Goal: Task Accomplishment & Management: Use online tool/utility

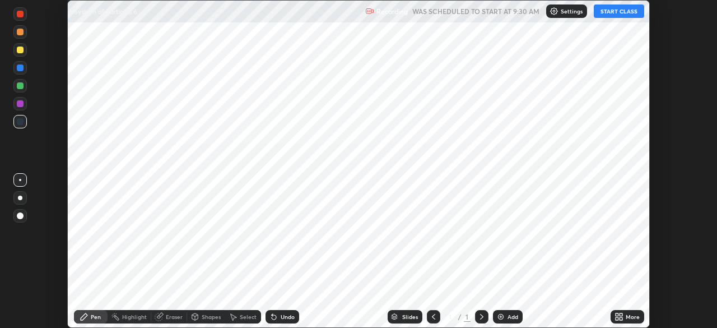
scroll to position [328, 717]
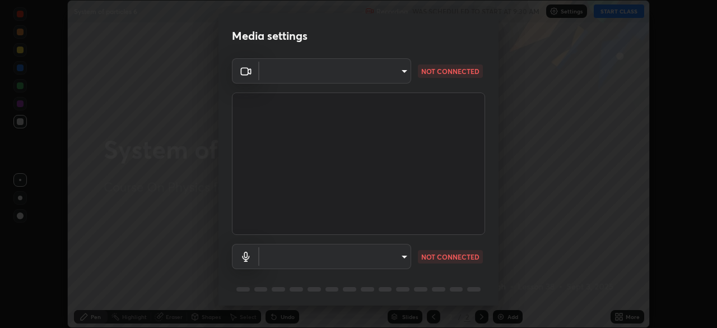
type input "72dbdc4cc3b3af6bca7f1e75d083a577e9752a5e240e0ef97287b3c987c4367e"
type input "communications"
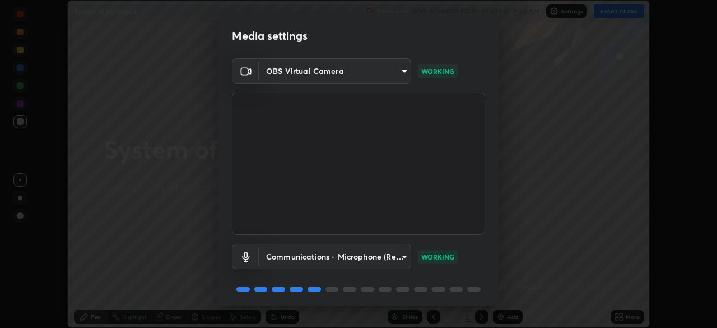
scroll to position [40, 0]
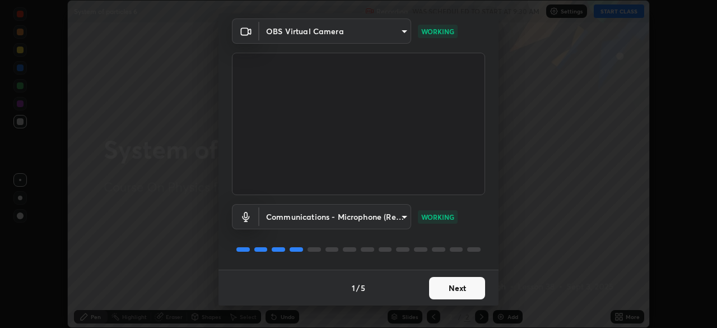
click at [472, 282] on button "Next" at bounding box center [457, 288] width 56 height 22
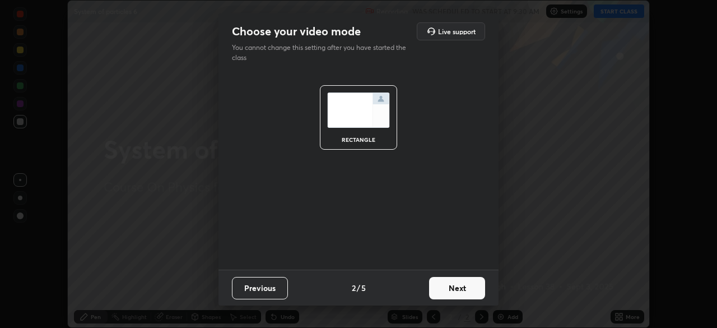
scroll to position [0, 0]
click at [477, 284] on button "Next" at bounding box center [457, 288] width 56 height 22
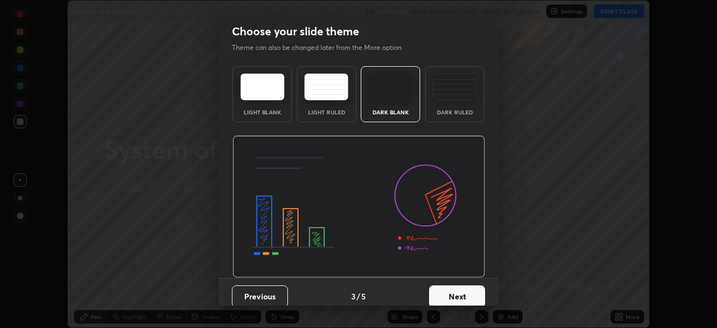
click at [477, 286] on button "Next" at bounding box center [457, 296] width 56 height 22
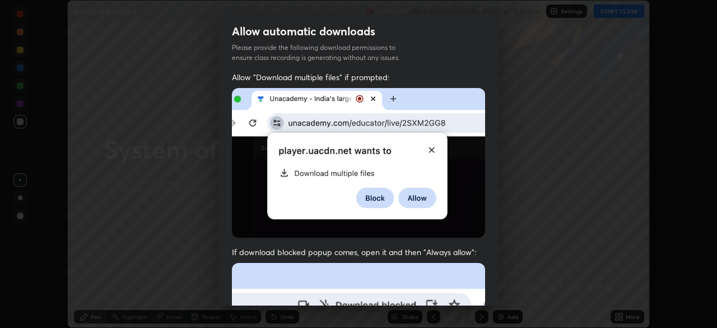
click at [483, 286] on div "Allow "Download multiple files" if prompted: If download blocked popup comes, o…" at bounding box center [358, 308] width 280 height 472
click at [482, 282] on div "Allow "Download multiple files" if prompted: If download blocked popup comes, o…" at bounding box center [358, 308] width 280 height 472
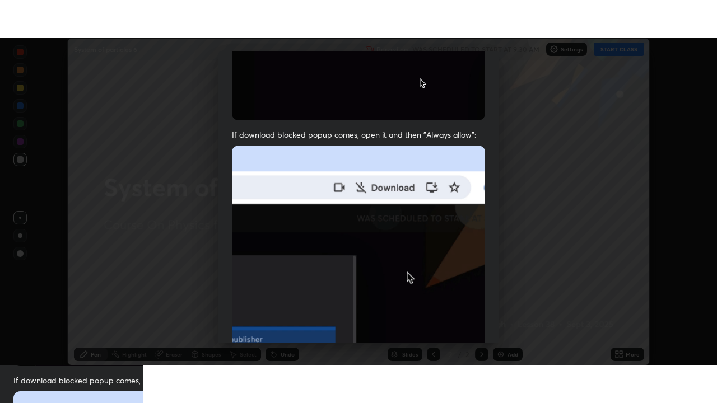
scroll to position [268, 0]
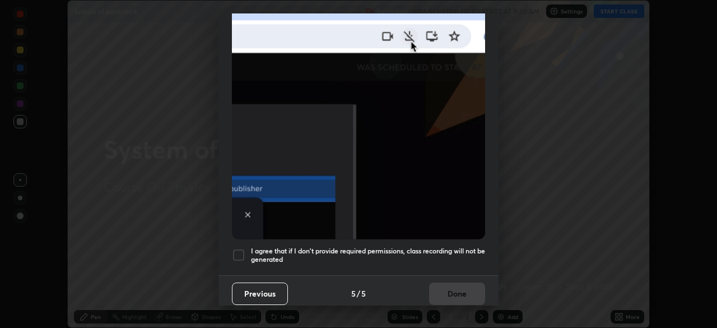
click at [239, 248] on div at bounding box center [238, 254] width 13 height 13
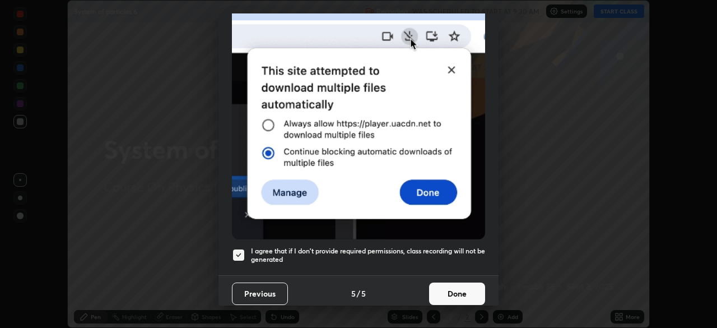
click at [450, 287] on button "Done" at bounding box center [457, 293] width 56 height 22
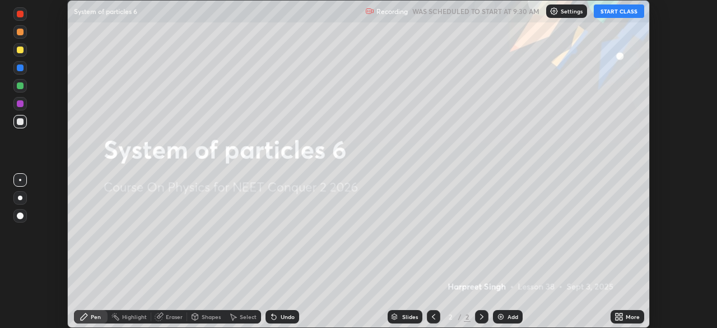
click at [609, 11] on button "START CLASS" at bounding box center [619, 10] width 50 height 13
click at [635, 317] on div "More" at bounding box center [633, 317] width 14 height 6
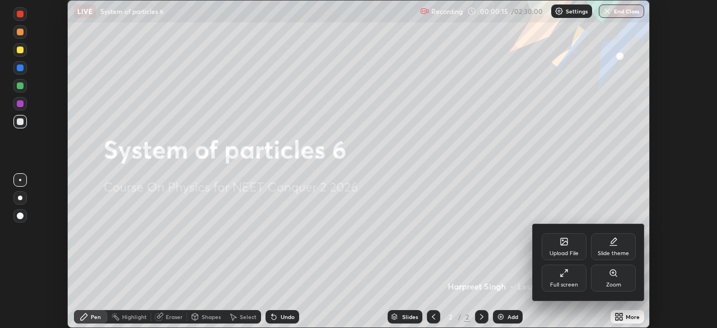
click at [563, 278] on div "Full screen" at bounding box center [564, 277] width 45 height 27
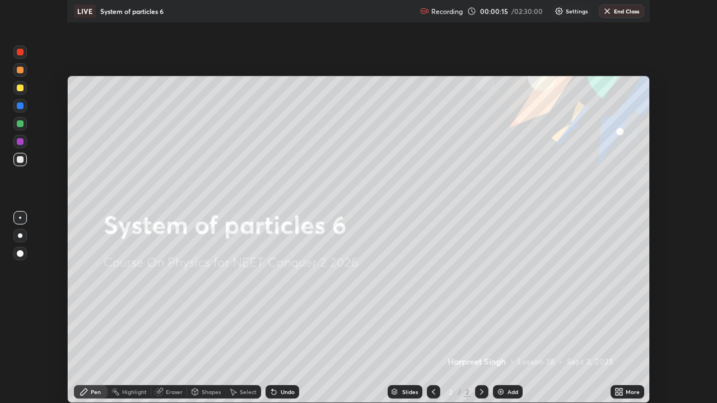
scroll to position [403, 717]
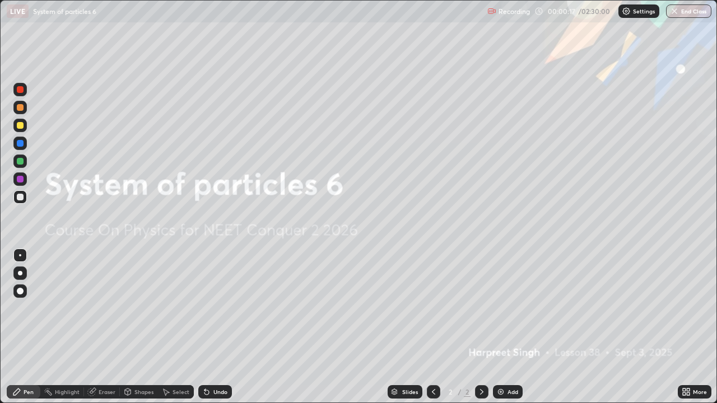
click at [516, 327] on div "Add" at bounding box center [512, 392] width 11 height 6
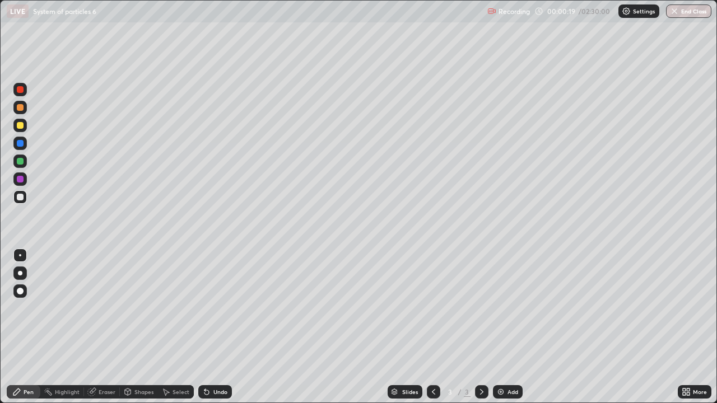
click at [22, 128] on div at bounding box center [19, 125] width 13 height 13
click at [21, 125] on div at bounding box center [20, 125] width 7 height 7
click at [21, 198] on div at bounding box center [20, 197] width 7 height 7
click at [22, 125] on div at bounding box center [20, 125] width 7 height 7
click at [21, 198] on div at bounding box center [20, 197] width 7 height 7
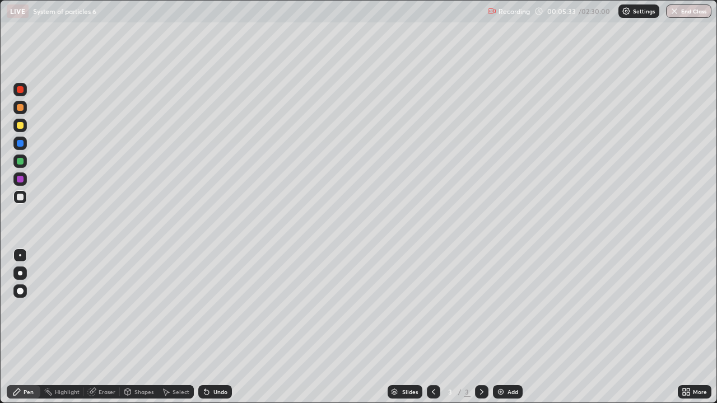
click at [22, 126] on div at bounding box center [20, 125] width 7 height 7
click at [21, 200] on div at bounding box center [20, 197] width 7 height 7
click at [21, 162] on div at bounding box center [20, 161] width 7 height 7
click at [112, 327] on div "Eraser" at bounding box center [107, 392] width 17 height 6
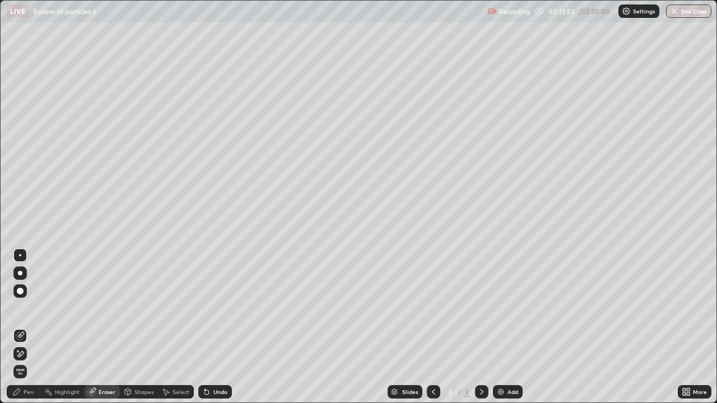
click at [31, 327] on div "Pen" at bounding box center [29, 392] width 10 height 6
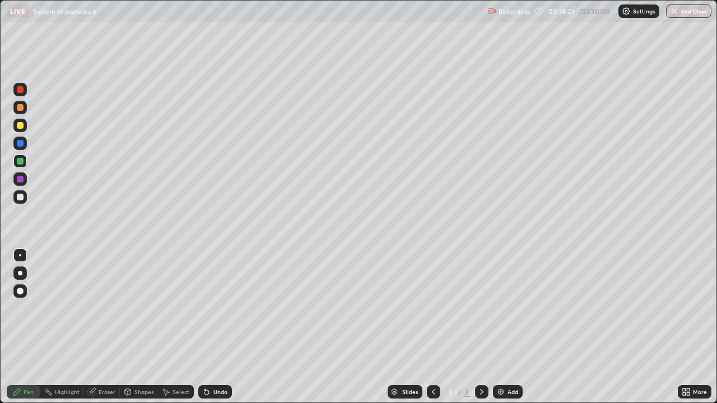
click at [28, 198] on div at bounding box center [20, 197] width 18 height 18
click at [104, 327] on div "Eraser" at bounding box center [107, 392] width 17 height 6
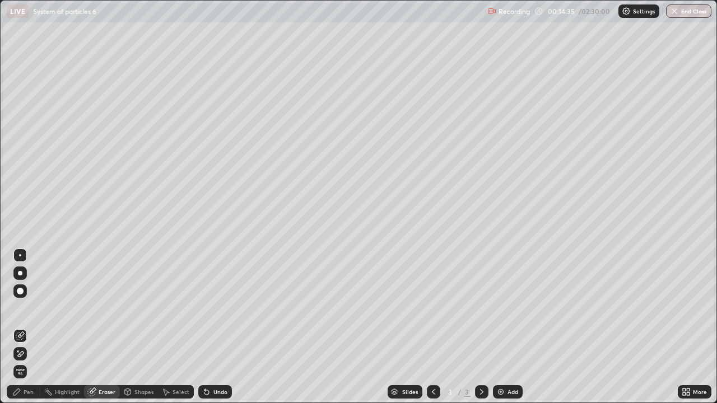
click at [28, 327] on div "Pen" at bounding box center [29, 392] width 10 height 6
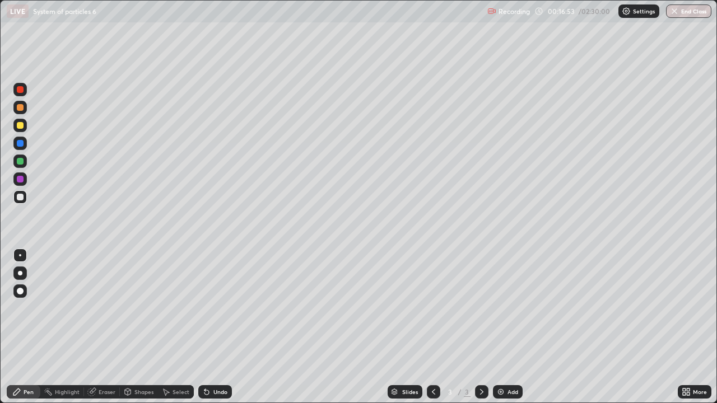
click at [507, 327] on div "Add" at bounding box center [512, 392] width 11 height 6
click at [22, 127] on div at bounding box center [20, 125] width 7 height 7
click at [21, 199] on div at bounding box center [20, 197] width 7 height 7
click at [510, 327] on div "Add" at bounding box center [512, 392] width 11 height 6
click at [22, 127] on div at bounding box center [20, 125] width 7 height 7
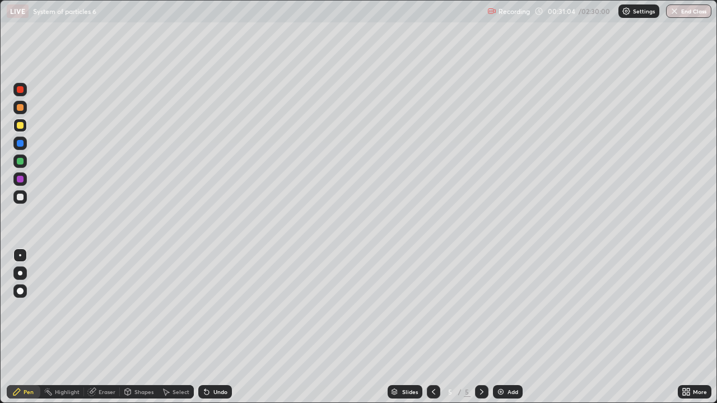
click at [20, 198] on div at bounding box center [20, 197] width 7 height 7
click at [20, 124] on div at bounding box center [20, 125] width 7 height 7
click at [510, 327] on div "Add" at bounding box center [512, 392] width 11 height 6
click at [21, 197] on div at bounding box center [20, 197] width 7 height 7
click at [435, 327] on icon at bounding box center [433, 392] width 9 height 9
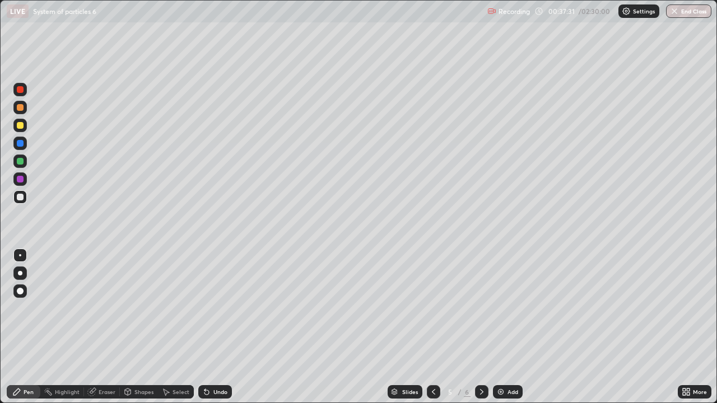
click at [482, 327] on icon at bounding box center [481, 392] width 9 height 9
click at [21, 198] on div at bounding box center [20, 197] width 7 height 7
click at [21, 126] on div at bounding box center [20, 125] width 7 height 7
click at [23, 197] on div at bounding box center [20, 197] width 7 height 7
click at [509, 327] on div "Add" at bounding box center [512, 392] width 11 height 6
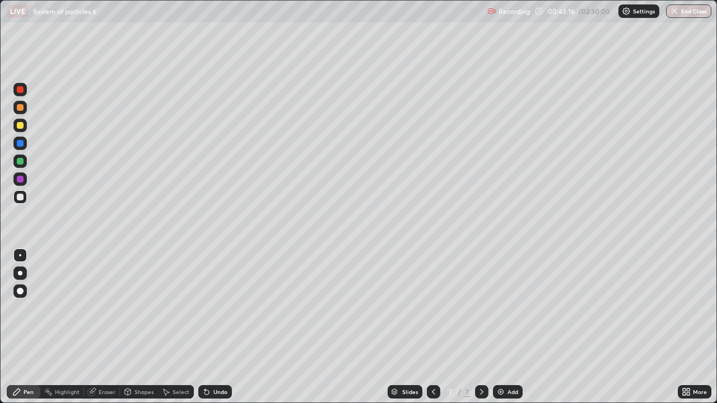
click at [110, 327] on div "Eraser" at bounding box center [107, 392] width 17 height 6
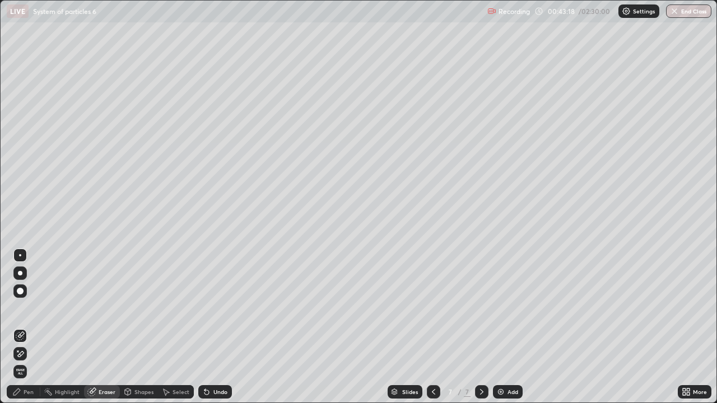
click at [33, 327] on div "Pen" at bounding box center [29, 392] width 10 height 6
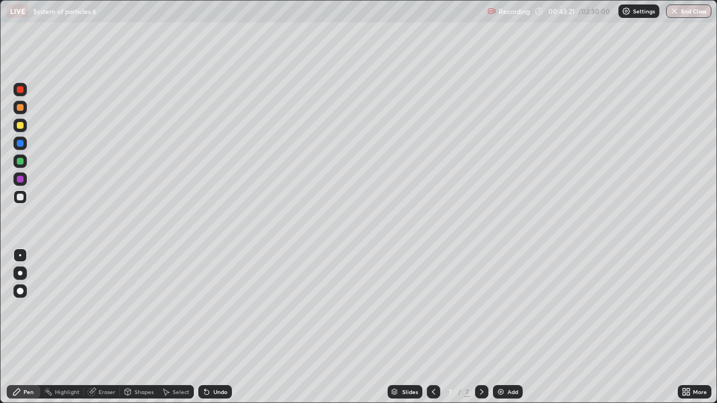
click at [106, 327] on div "Eraser" at bounding box center [102, 391] width 36 height 13
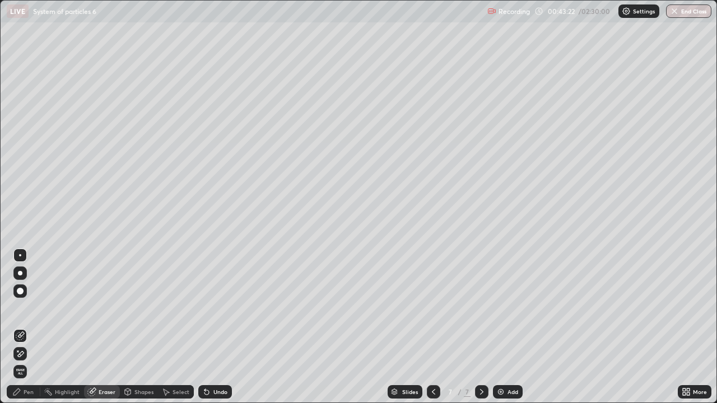
click at [31, 327] on div "Pen" at bounding box center [29, 392] width 10 height 6
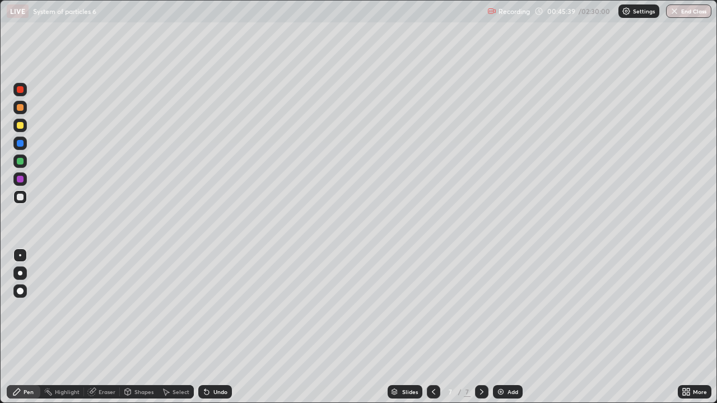
click at [20, 126] on div at bounding box center [20, 125] width 7 height 7
click at [21, 197] on div at bounding box center [20, 197] width 7 height 7
click at [510, 327] on div "Add" at bounding box center [512, 392] width 11 height 6
click at [25, 127] on div at bounding box center [19, 125] width 13 height 13
click at [21, 198] on div at bounding box center [20, 197] width 7 height 7
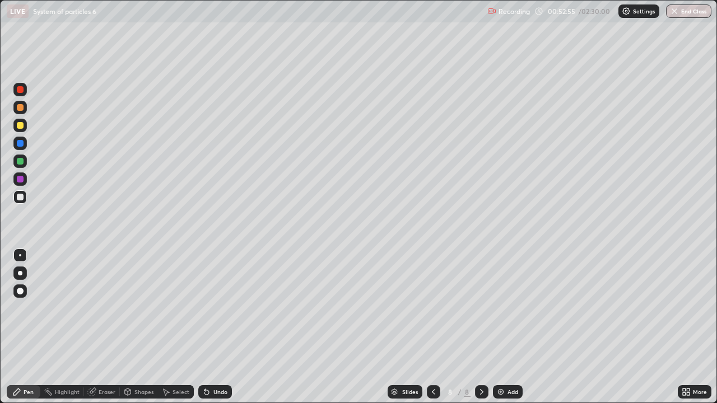
click at [102, 327] on div "Eraser" at bounding box center [107, 392] width 17 height 6
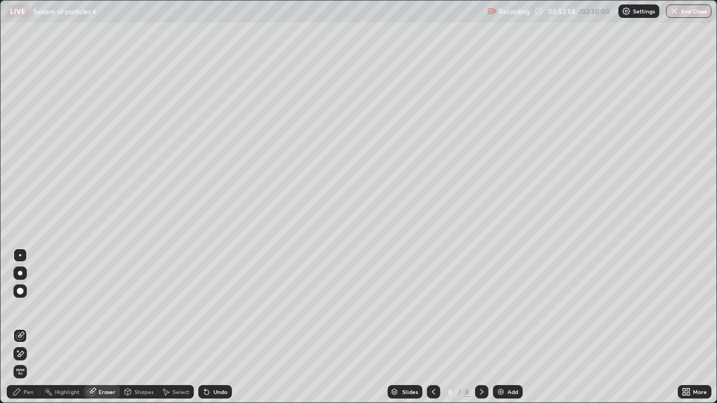
click at [24, 327] on div "Pen" at bounding box center [29, 392] width 10 height 6
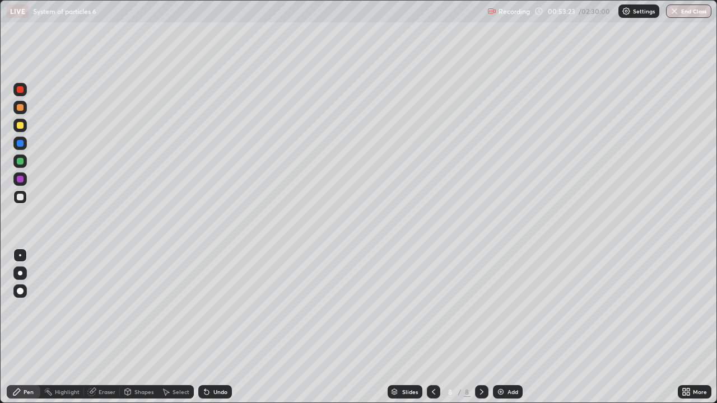
click at [101, 327] on div "Eraser" at bounding box center [107, 392] width 17 height 6
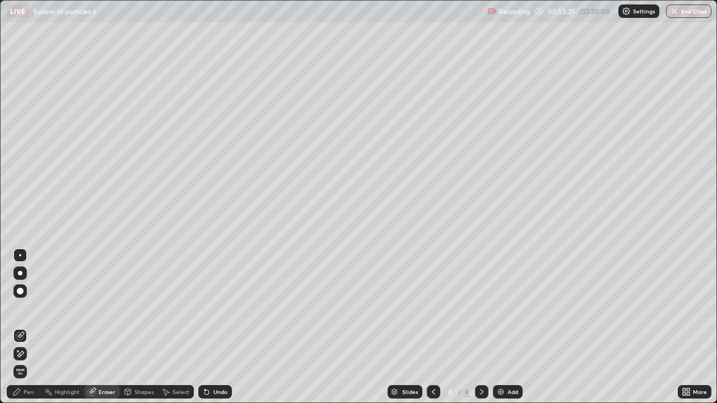
click at [27, 327] on div "Pen" at bounding box center [24, 391] width 34 height 13
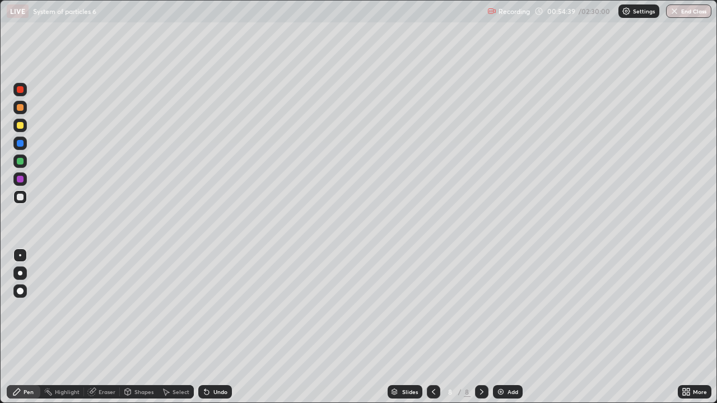
click at [23, 127] on div at bounding box center [20, 125] width 7 height 7
click at [102, 327] on div "Eraser" at bounding box center [107, 392] width 17 height 6
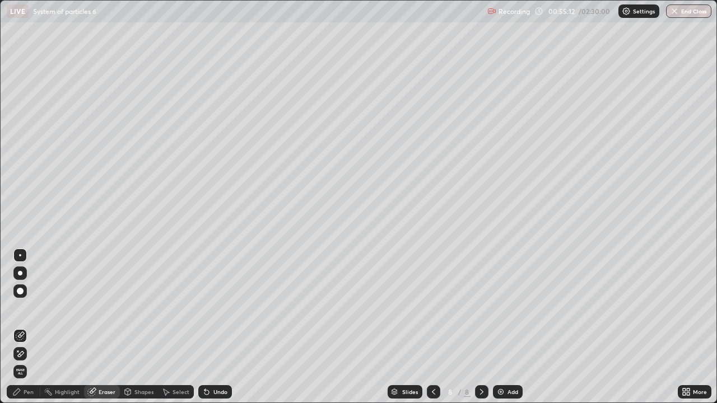
click at [26, 327] on div "Pen" at bounding box center [24, 391] width 34 height 13
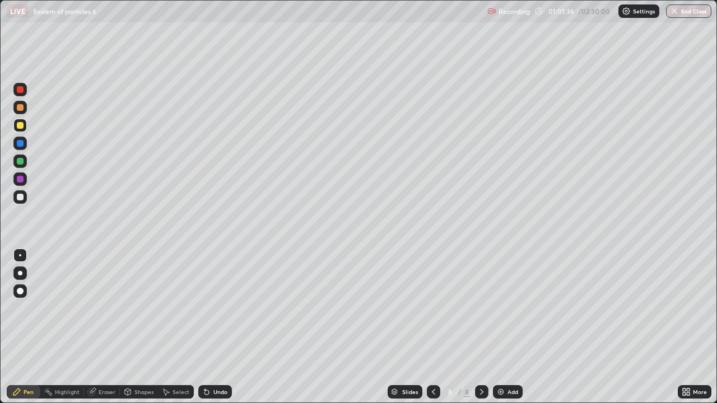
click at [513, 327] on div "Add" at bounding box center [512, 392] width 11 height 6
click at [109, 327] on div "Eraser" at bounding box center [107, 392] width 17 height 6
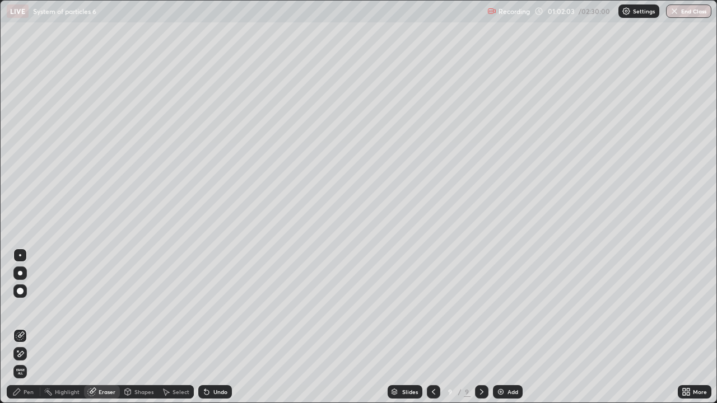
click at [31, 327] on div "Pen" at bounding box center [29, 392] width 10 height 6
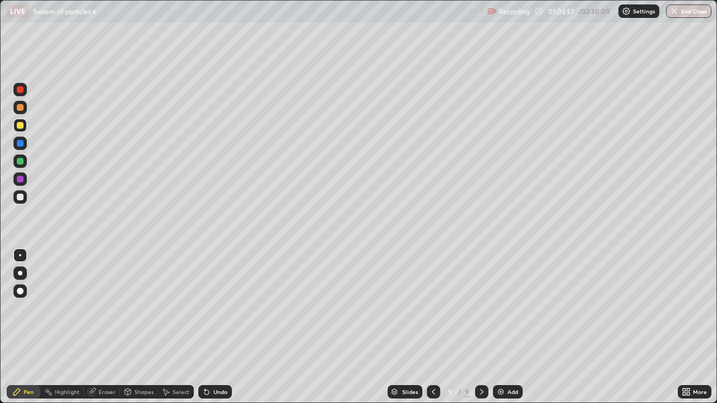
click at [22, 200] on div at bounding box center [20, 197] width 7 height 7
click at [510, 327] on div "Add" at bounding box center [512, 392] width 11 height 6
click at [21, 126] on div at bounding box center [20, 125] width 7 height 7
click at [20, 199] on div at bounding box center [20, 197] width 7 height 7
click at [114, 327] on div "Eraser" at bounding box center [102, 391] width 36 height 13
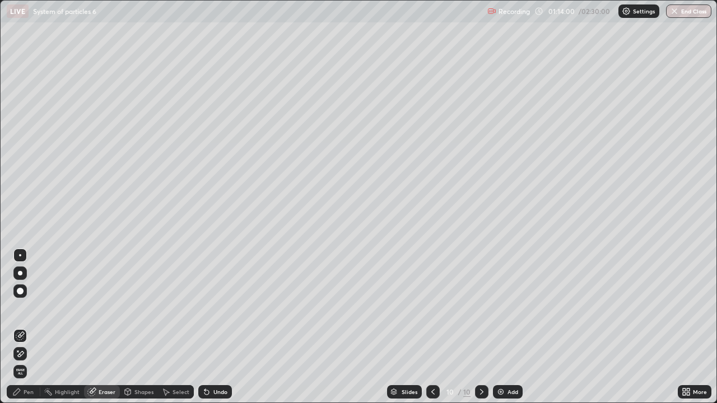
click at [29, 327] on div "Pen" at bounding box center [29, 392] width 10 height 6
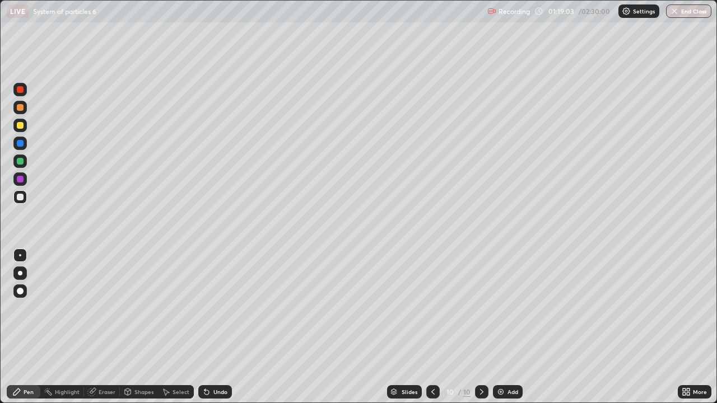
click at [507, 327] on div "Add" at bounding box center [512, 392] width 11 height 6
click at [21, 128] on div at bounding box center [20, 125] width 7 height 7
click at [22, 197] on div at bounding box center [20, 197] width 7 height 7
click at [18, 126] on div at bounding box center [20, 125] width 7 height 7
click at [21, 197] on div at bounding box center [20, 197] width 7 height 7
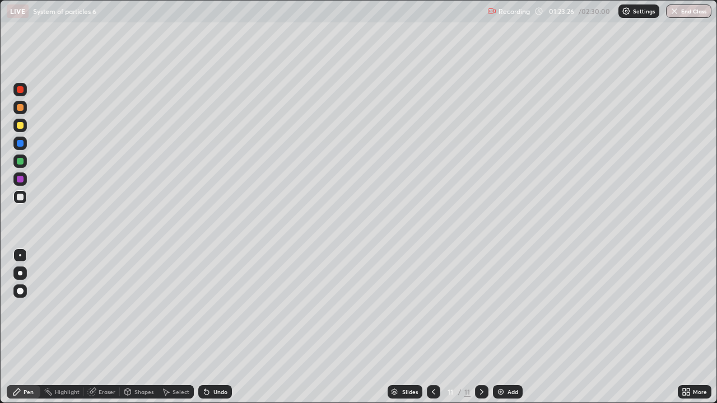
click at [108, 327] on div "Eraser" at bounding box center [102, 391] width 36 height 13
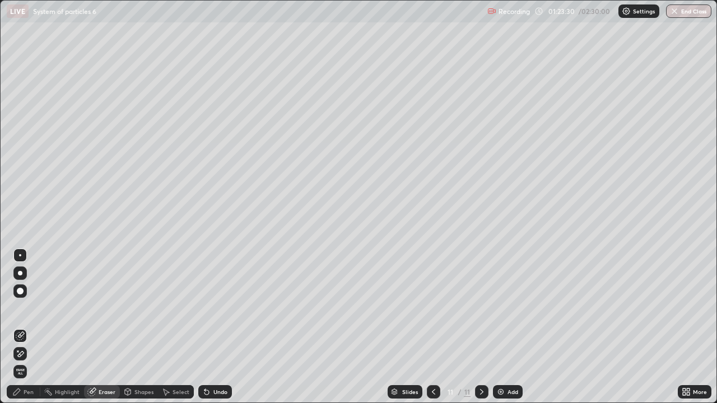
click at [30, 327] on div "Pen" at bounding box center [29, 392] width 10 height 6
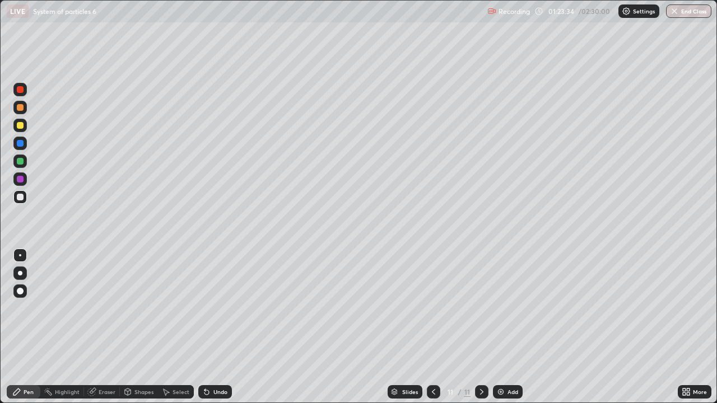
click at [20, 126] on div at bounding box center [20, 125] width 7 height 7
click at [18, 197] on div at bounding box center [20, 197] width 7 height 7
click at [108, 327] on div "Eraser" at bounding box center [107, 392] width 17 height 6
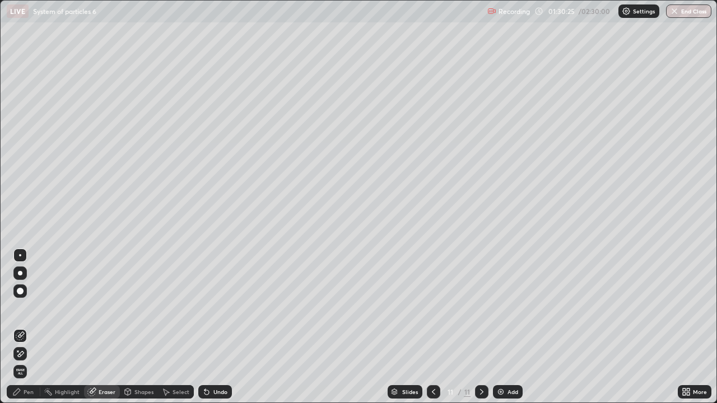
click at [35, 327] on div "Pen" at bounding box center [24, 391] width 34 height 13
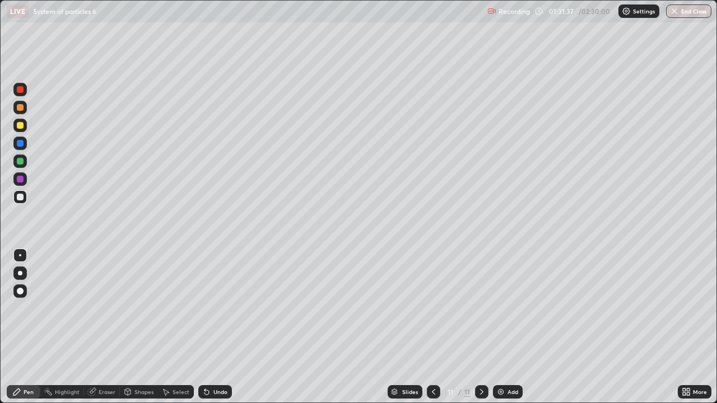
click at [512, 327] on div "Add" at bounding box center [512, 392] width 11 height 6
click at [22, 125] on div at bounding box center [20, 125] width 7 height 7
click at [20, 199] on div at bounding box center [20, 197] width 7 height 7
click at [21, 127] on div at bounding box center [20, 125] width 7 height 7
click at [106, 327] on div "Eraser" at bounding box center [102, 391] width 36 height 13
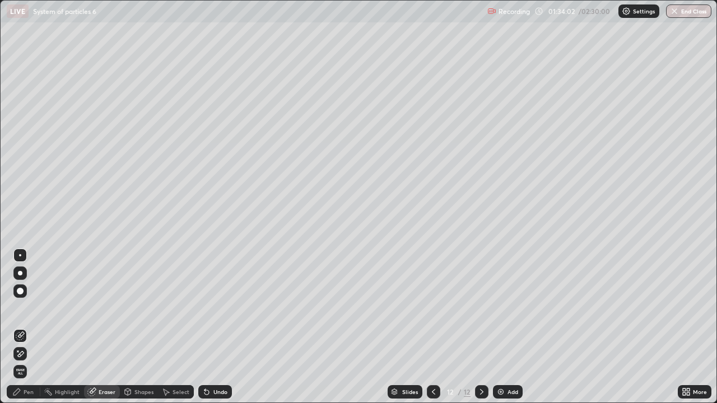
click at [24, 327] on div "Pen" at bounding box center [29, 392] width 10 height 6
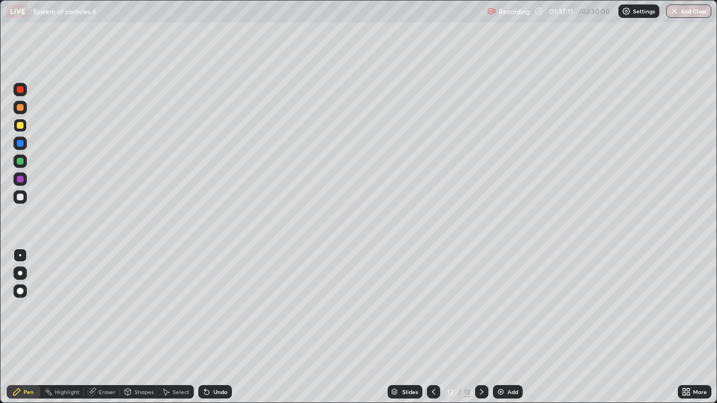
click at [20, 198] on div at bounding box center [20, 197] width 7 height 7
click at [22, 163] on div at bounding box center [20, 161] width 7 height 7
click at [509, 327] on div "Add" at bounding box center [512, 392] width 11 height 6
click at [20, 198] on div at bounding box center [20, 197] width 7 height 7
click at [110, 327] on div "Eraser" at bounding box center [107, 392] width 17 height 6
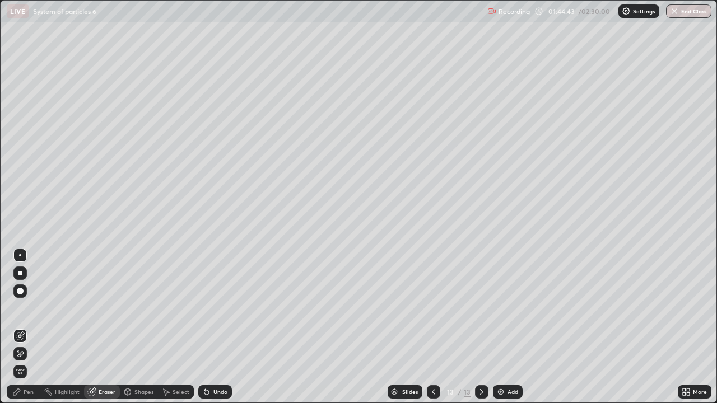
click at [26, 327] on div "Pen" at bounding box center [24, 391] width 34 height 13
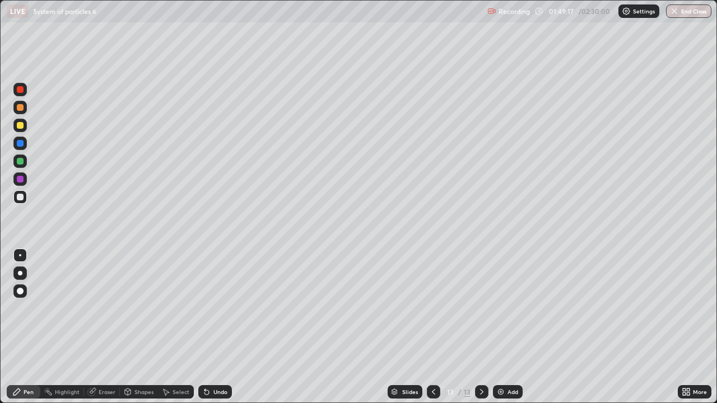
click at [512, 327] on div "Add" at bounding box center [512, 392] width 11 height 6
click at [104, 327] on div "Eraser" at bounding box center [102, 391] width 36 height 13
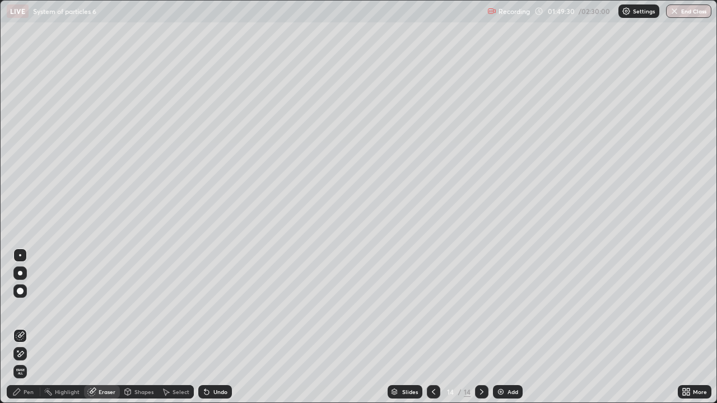
click at [32, 327] on div "Pen" at bounding box center [29, 392] width 10 height 6
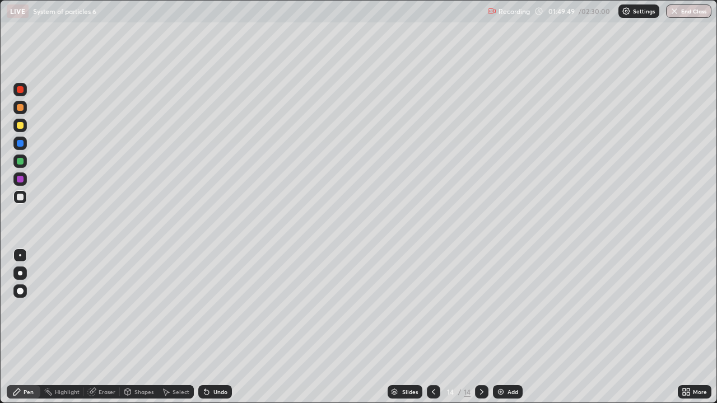
click at [21, 126] on div at bounding box center [20, 125] width 7 height 7
click at [20, 199] on div at bounding box center [20, 197] width 7 height 7
click at [22, 128] on div at bounding box center [20, 125] width 7 height 7
click at [19, 199] on div at bounding box center [20, 197] width 7 height 7
click at [23, 157] on div at bounding box center [19, 161] width 13 height 13
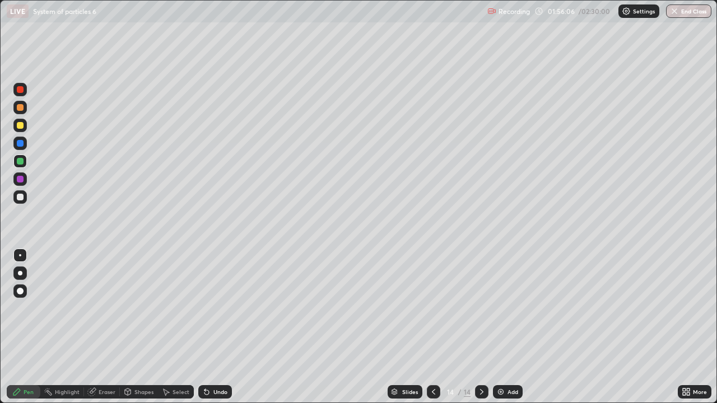
click at [20, 202] on div at bounding box center [19, 196] width 13 height 13
click at [108, 327] on div "Eraser" at bounding box center [107, 392] width 17 height 6
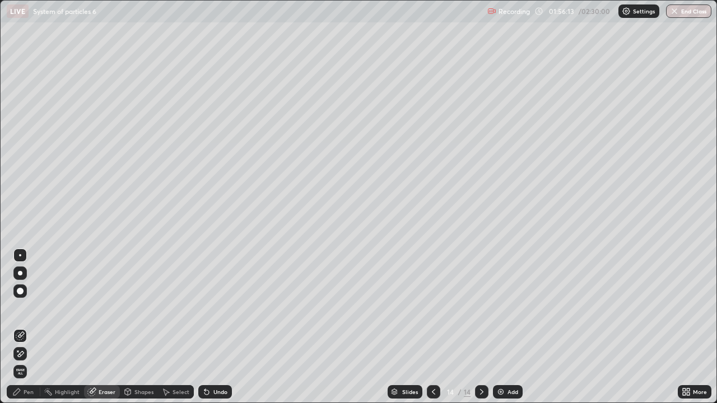
click at [31, 327] on div "Pen" at bounding box center [29, 392] width 10 height 6
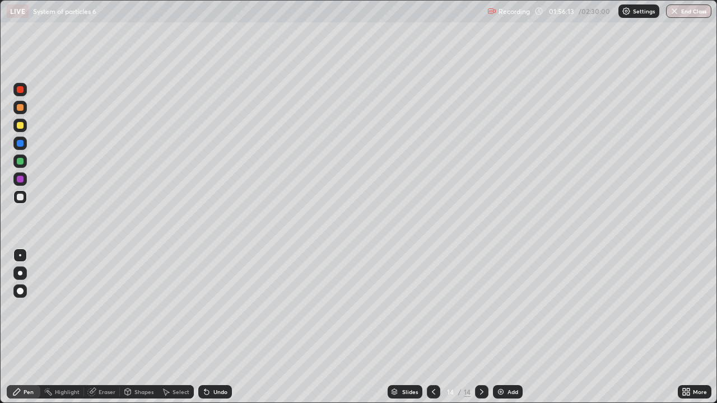
click at [18, 197] on div at bounding box center [20, 197] width 7 height 7
click at [108, 327] on div "Eraser" at bounding box center [102, 391] width 36 height 13
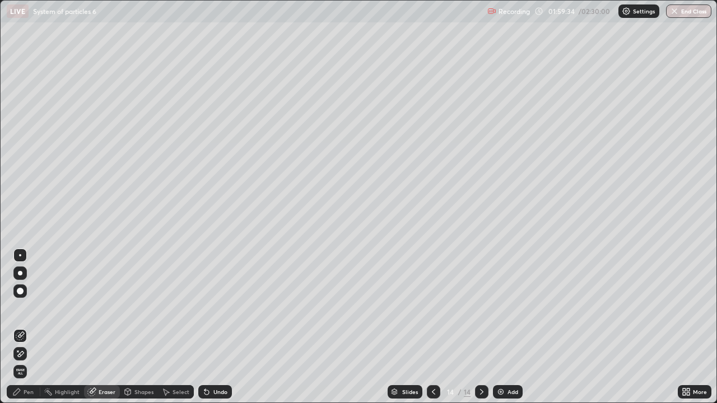
click at [28, 327] on div "Pen" at bounding box center [29, 392] width 10 height 6
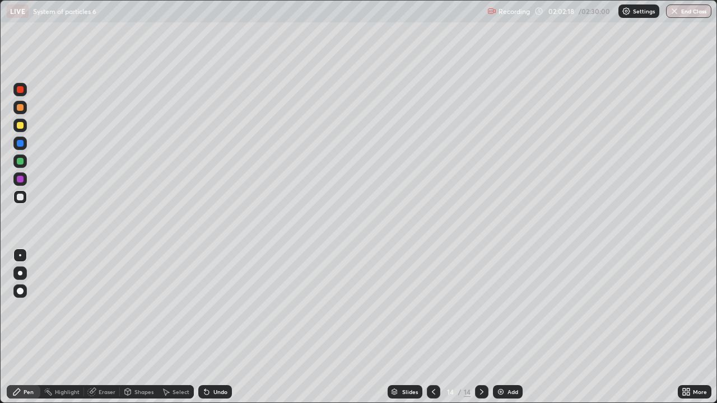
click at [509, 327] on div "Add" at bounding box center [512, 392] width 11 height 6
click at [22, 128] on div at bounding box center [20, 125] width 7 height 7
click at [22, 198] on div at bounding box center [20, 197] width 7 height 7
click at [106, 327] on div "Eraser" at bounding box center [107, 392] width 17 height 6
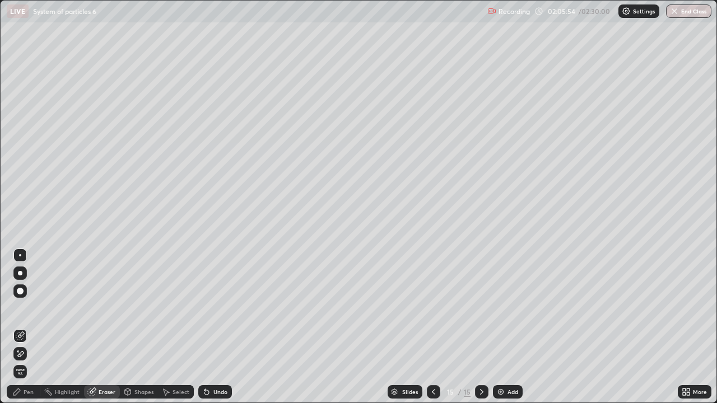
click at [30, 327] on div "Pen" at bounding box center [29, 392] width 10 height 6
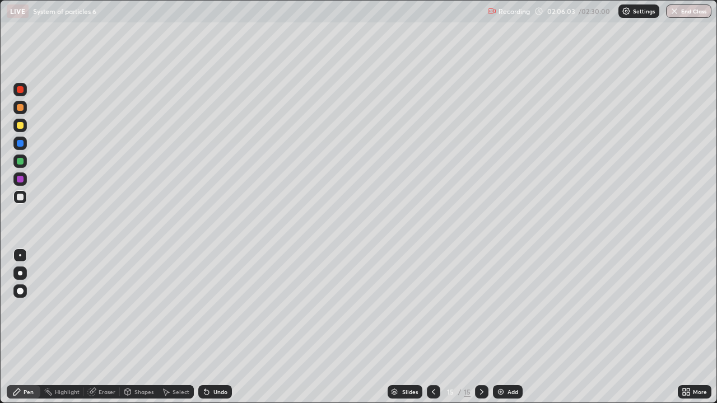
click at [110, 327] on div "Eraser" at bounding box center [107, 392] width 17 height 6
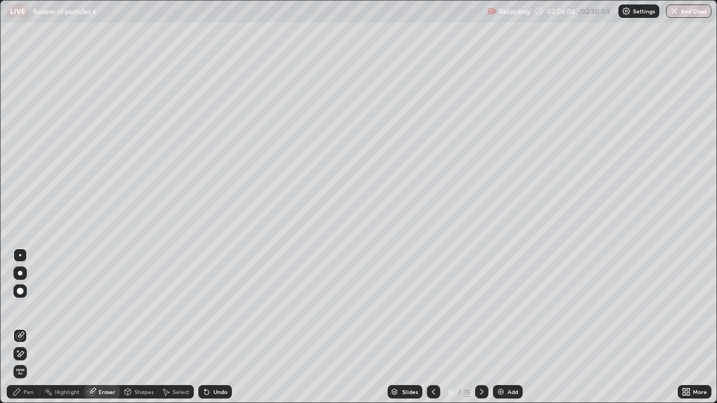
click at [29, 327] on div "Pen" at bounding box center [29, 392] width 10 height 6
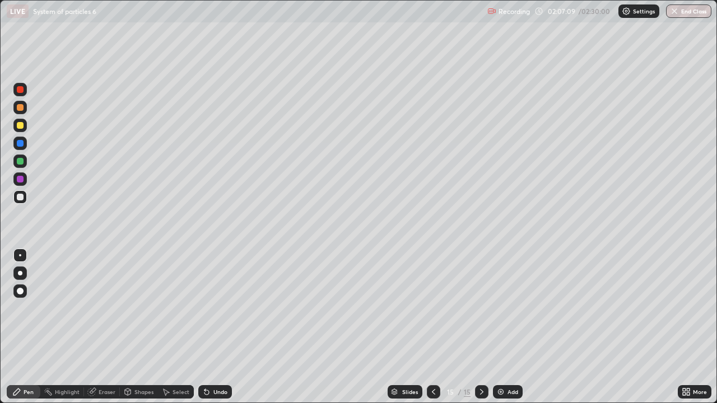
click at [21, 130] on div at bounding box center [19, 125] width 13 height 13
click at [19, 197] on div at bounding box center [20, 197] width 7 height 7
click at [510, 327] on div "Add" at bounding box center [508, 391] width 30 height 13
click at [24, 126] on div at bounding box center [19, 125] width 13 height 13
click at [22, 198] on div at bounding box center [20, 197] width 7 height 7
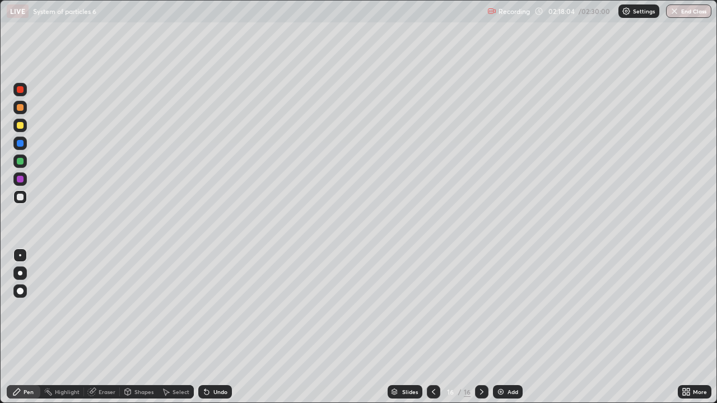
click at [107, 327] on div "Eraser" at bounding box center [107, 392] width 17 height 6
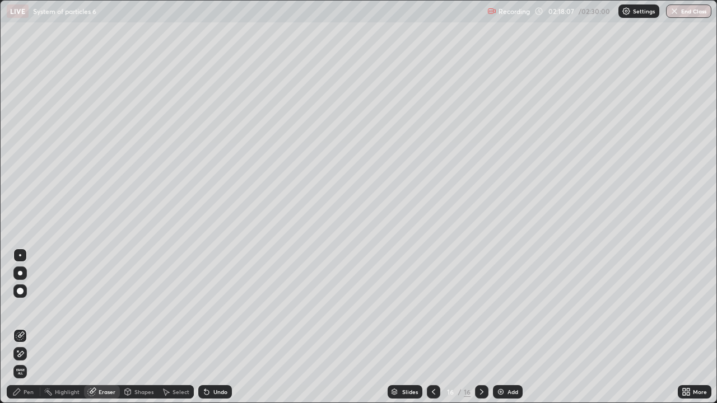
click at [30, 327] on div "Pen" at bounding box center [29, 392] width 10 height 6
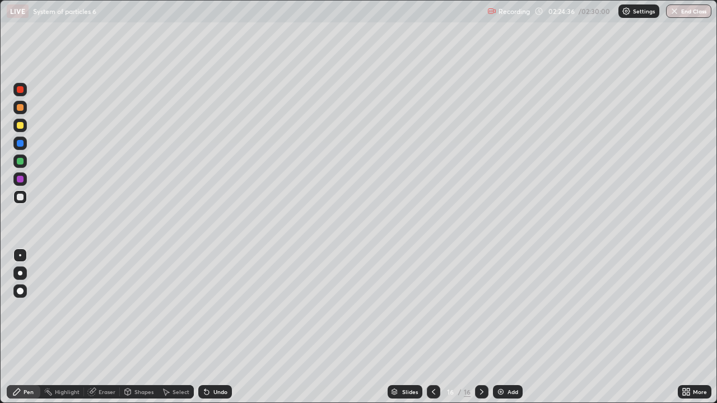
click at [104, 327] on div "Eraser" at bounding box center [107, 392] width 17 height 6
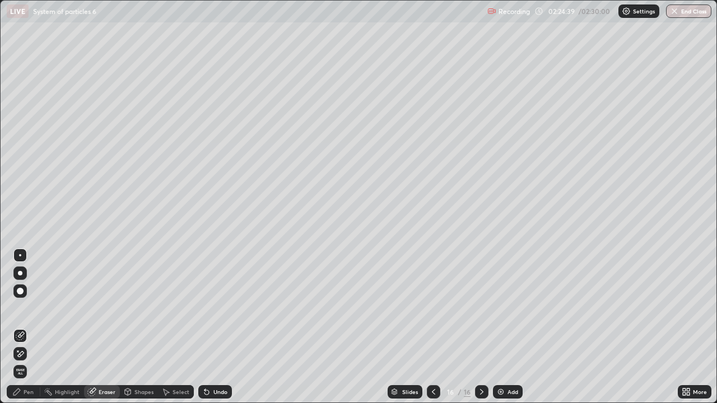
click at [26, 327] on div "Pen" at bounding box center [29, 392] width 10 height 6
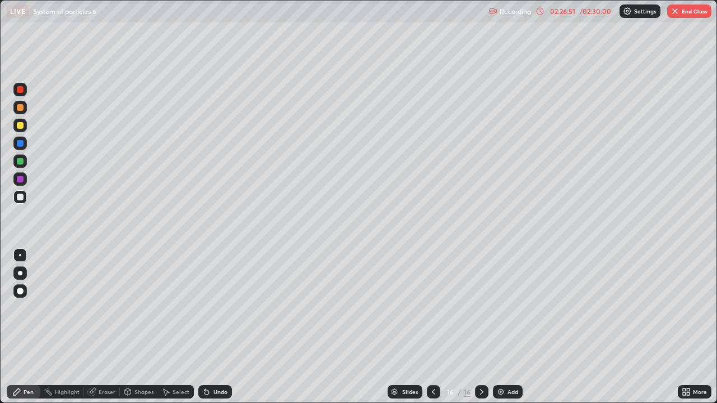
click at [513, 327] on div "Add" at bounding box center [512, 392] width 11 height 6
click at [21, 125] on div at bounding box center [20, 125] width 7 height 7
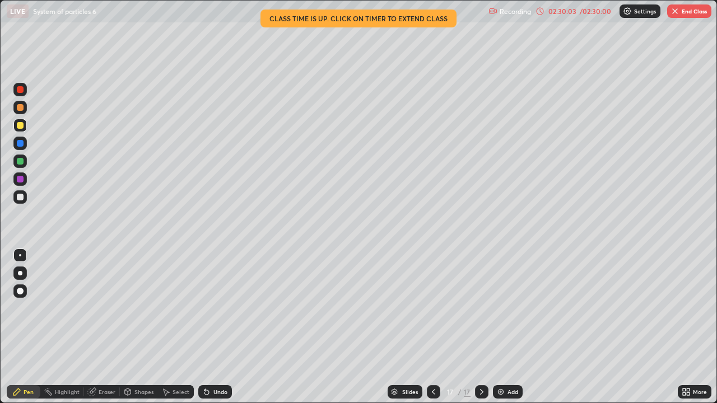
click at [595, 13] on div "/ 02:30:00" at bounding box center [595, 11] width 35 height 7
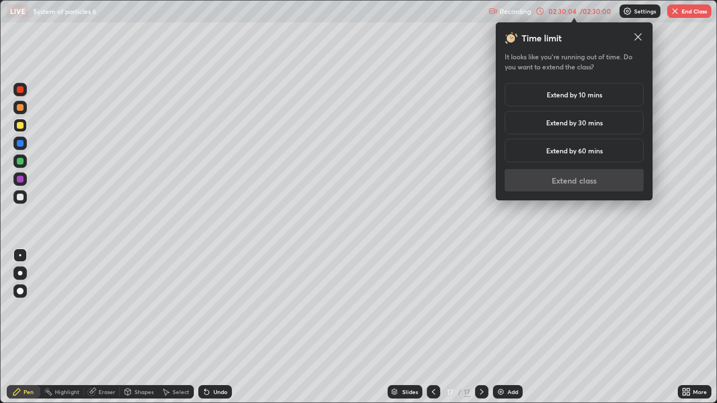
click at [587, 92] on h5 "Extend by 10 mins" at bounding box center [574, 95] width 55 height 10
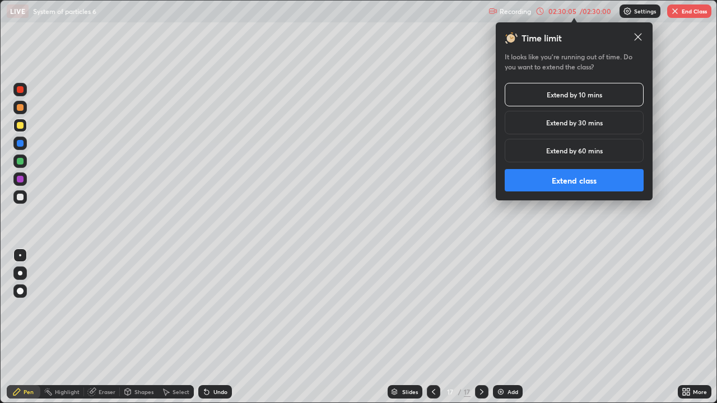
click at [588, 183] on button "Extend class" at bounding box center [574, 180] width 139 height 22
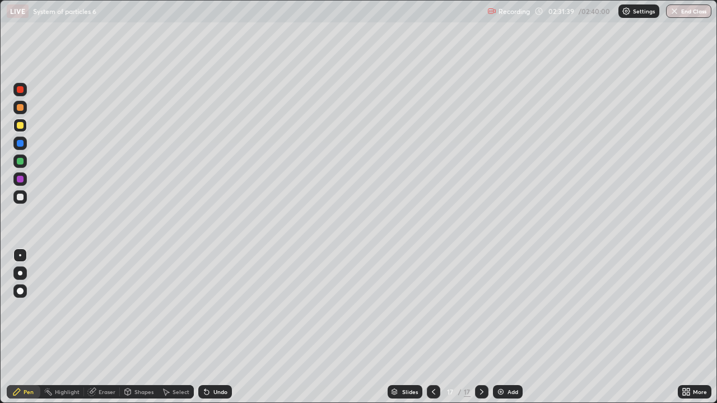
click at [515, 327] on div "Add" at bounding box center [512, 392] width 11 height 6
click at [22, 198] on div at bounding box center [20, 197] width 7 height 7
click at [18, 196] on div at bounding box center [20, 197] width 7 height 7
click at [20, 126] on div at bounding box center [20, 125] width 7 height 7
click at [432, 327] on icon at bounding box center [433, 392] width 3 height 6
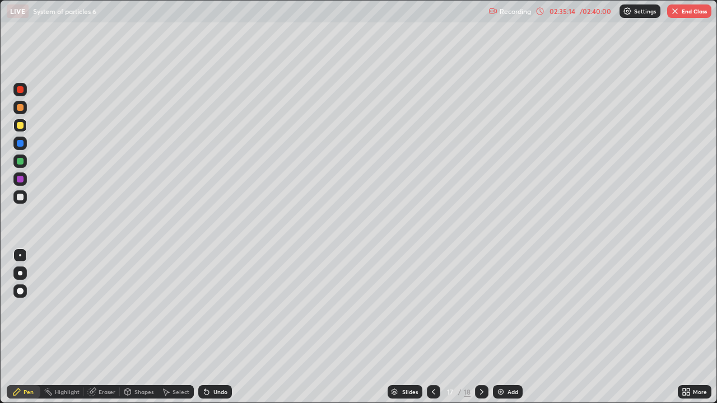
click at [433, 327] on icon at bounding box center [433, 392] width 9 height 9
click at [480, 327] on icon at bounding box center [481, 392] width 9 height 9
click at [479, 327] on icon at bounding box center [481, 392] width 9 height 9
click at [22, 166] on div at bounding box center [19, 161] width 13 height 13
click at [21, 127] on div at bounding box center [20, 125] width 7 height 7
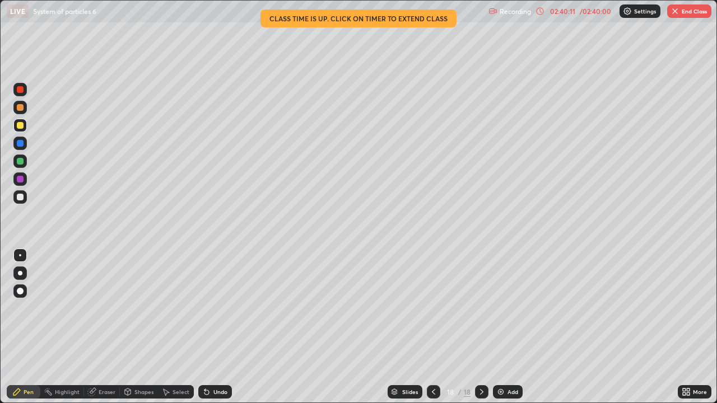
click at [595, 15] on div "02:40:11 / 02:40:00" at bounding box center [573, 11] width 77 height 9
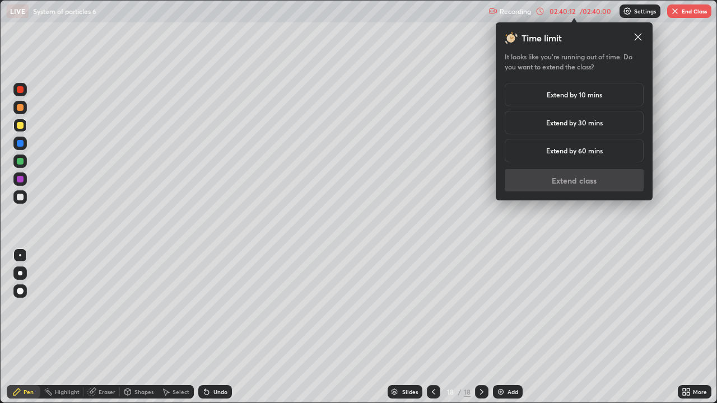
click at [586, 96] on h5 "Extend by 10 mins" at bounding box center [574, 95] width 55 height 10
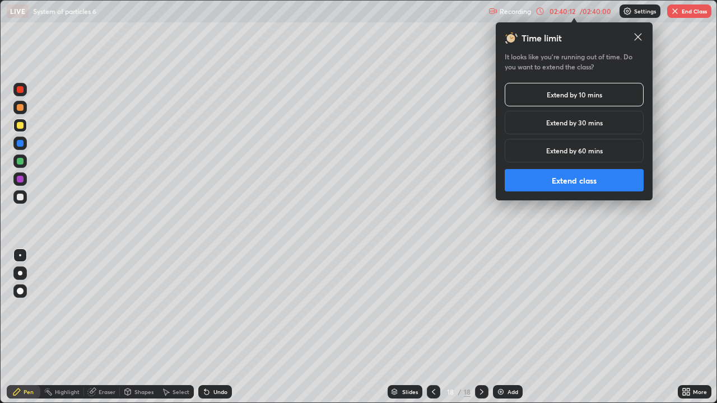
click at [586, 181] on button "Extend class" at bounding box center [574, 180] width 139 height 22
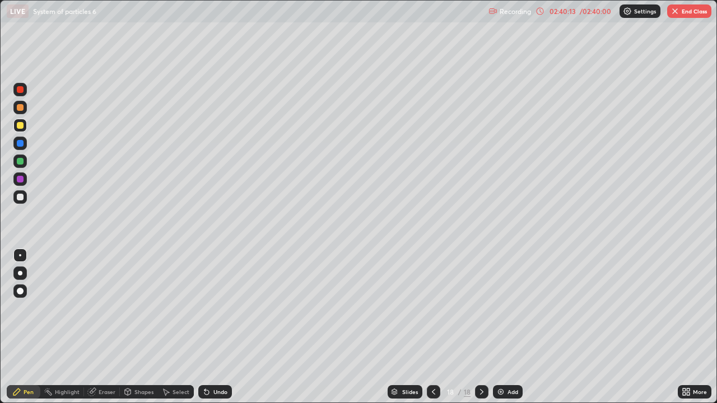
click at [509, 327] on div "Add" at bounding box center [508, 391] width 30 height 13
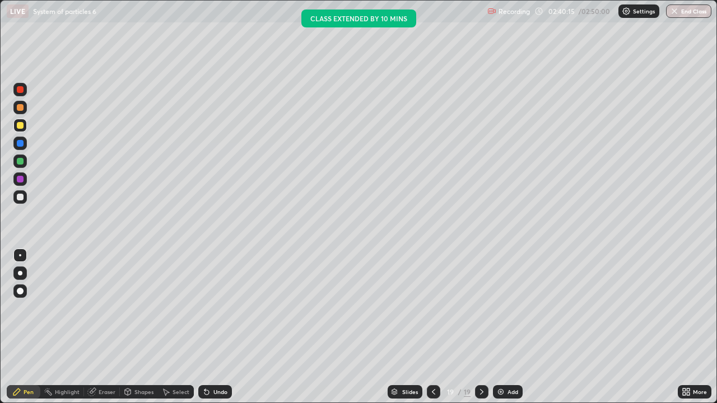
click at [21, 195] on div at bounding box center [20, 197] width 7 height 7
click at [21, 124] on div at bounding box center [20, 125] width 7 height 7
click at [20, 159] on div at bounding box center [20, 161] width 7 height 7
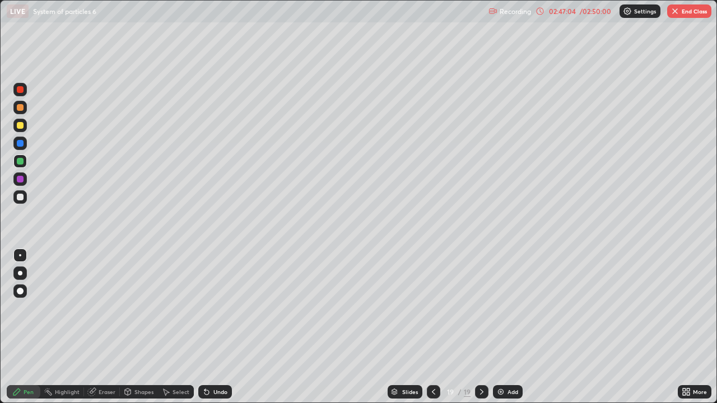
click at [692, 11] on button "End Class" at bounding box center [689, 10] width 44 height 13
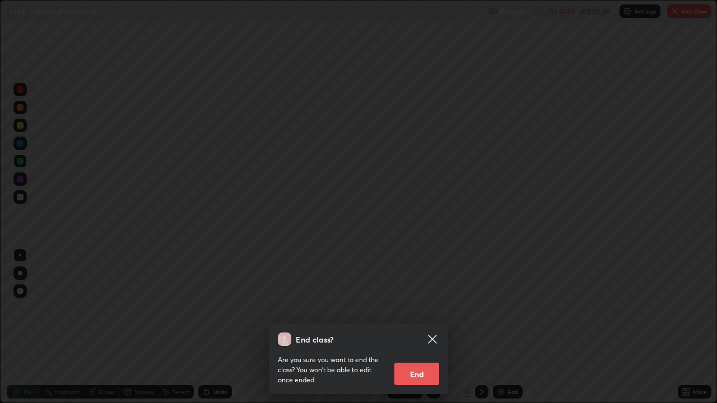
click at [419, 327] on button "End" at bounding box center [416, 374] width 45 height 22
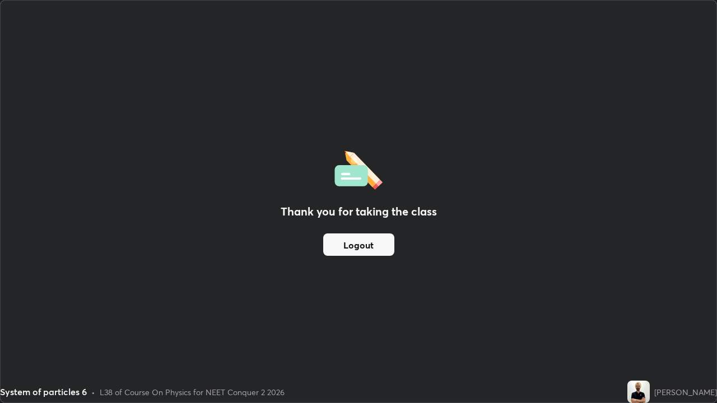
click at [369, 245] on button "Logout" at bounding box center [358, 245] width 71 height 22
